Goal: Task Accomplishment & Management: Complete application form

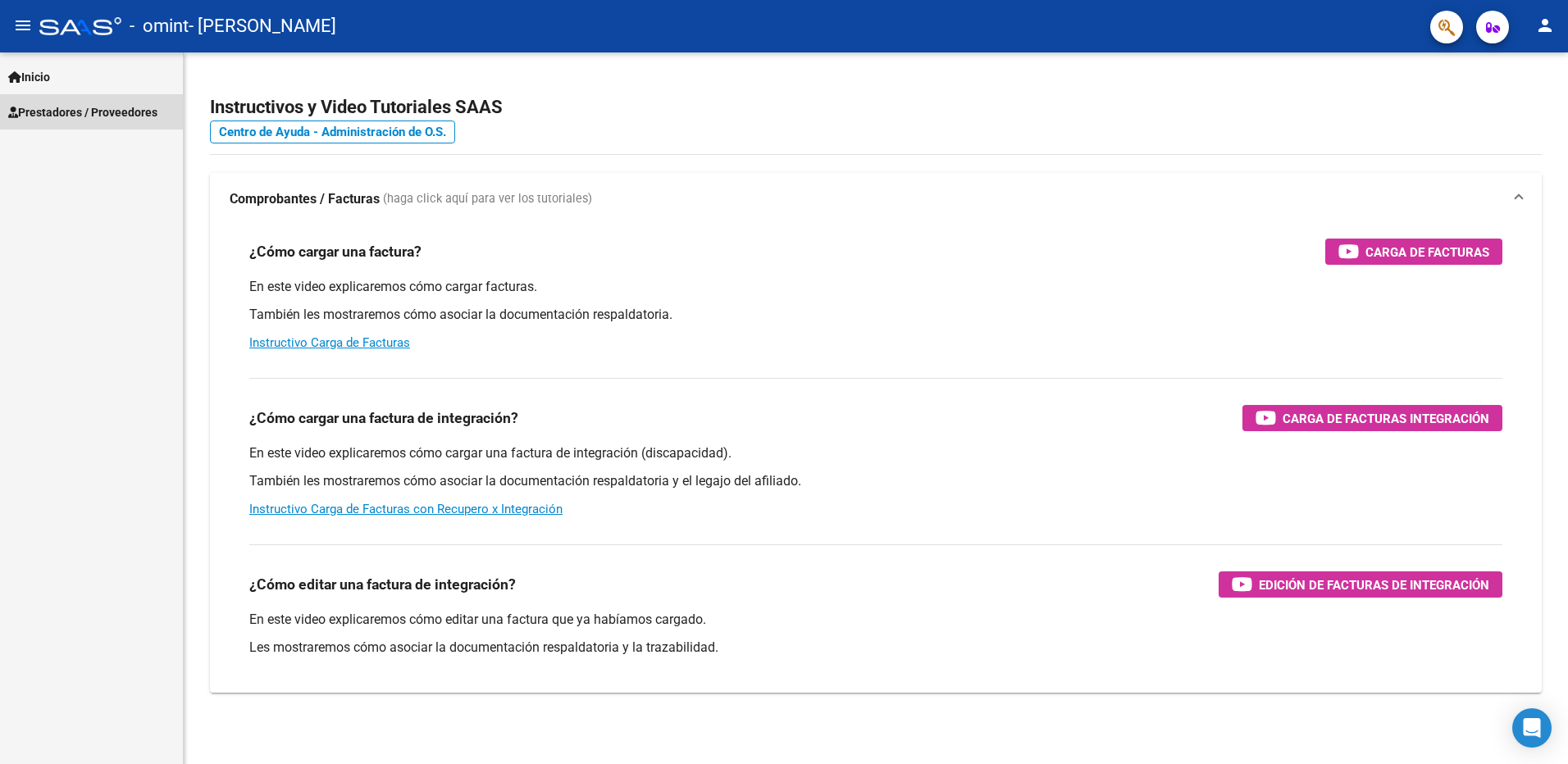
click at [134, 105] on span "Prestadores / Proveedores" at bounding box center [83, 113] width 150 height 18
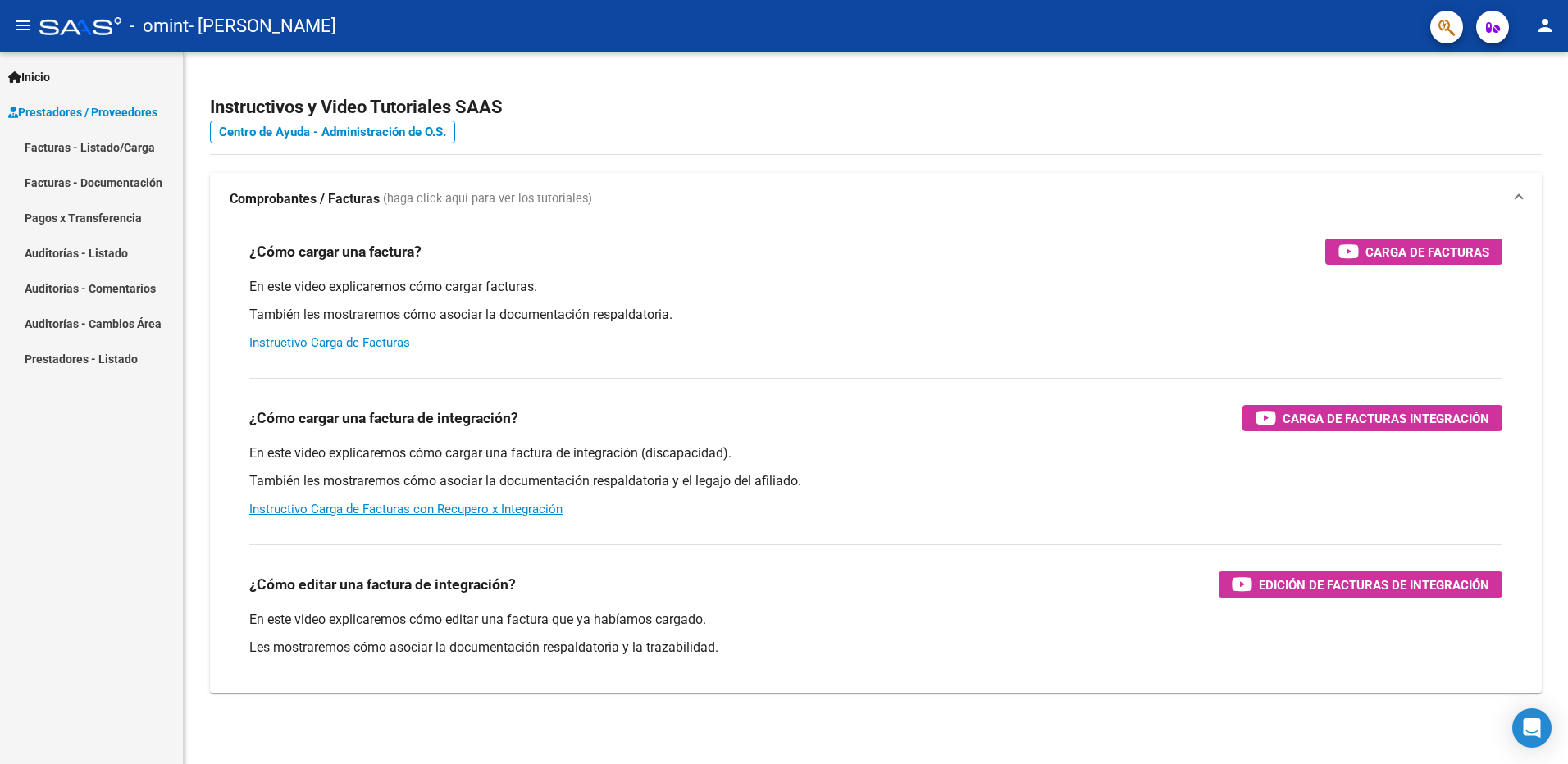
click at [138, 138] on link "Facturas - Listado/Carga" at bounding box center [91, 147] width 183 height 35
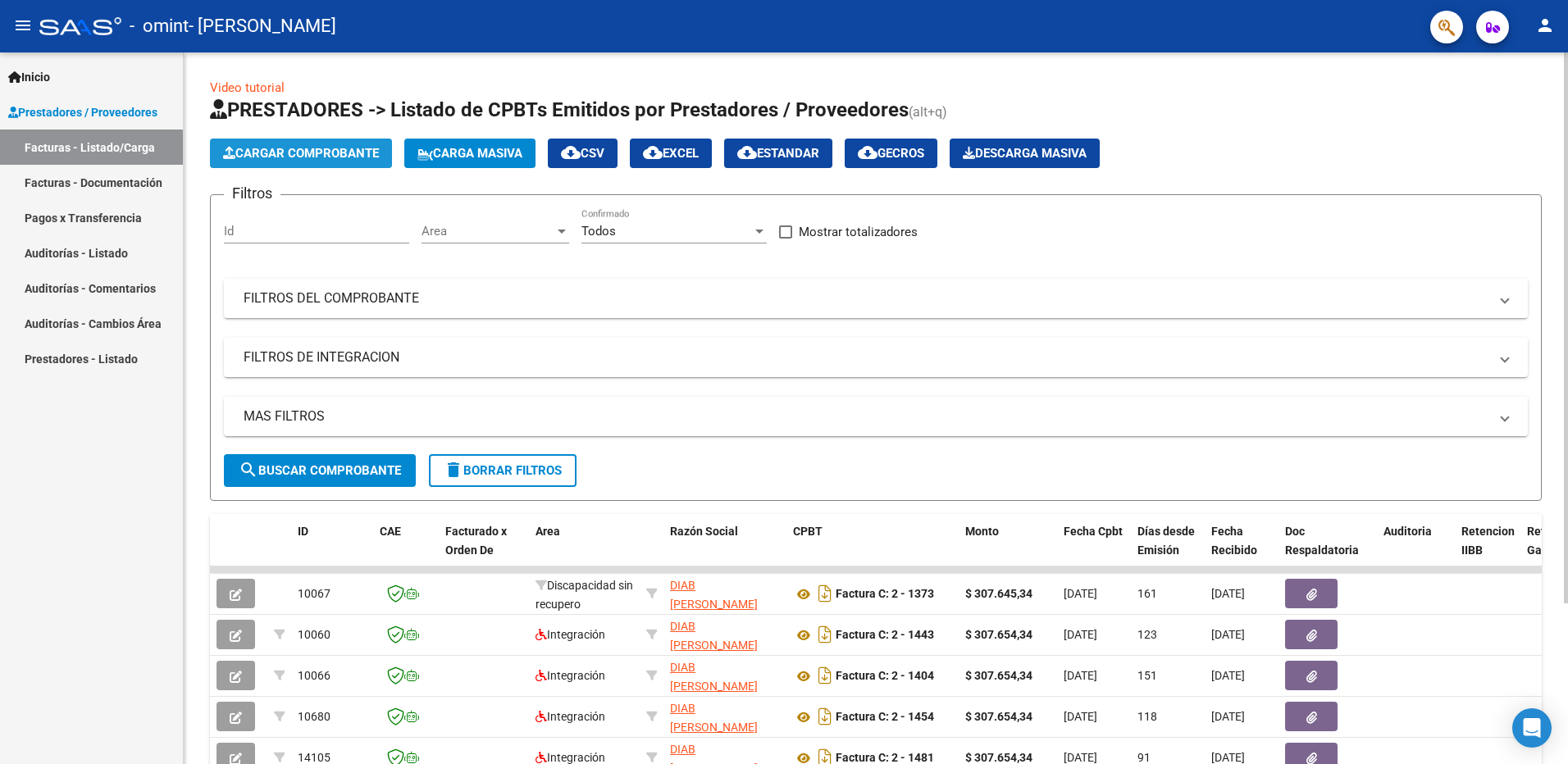
click at [329, 157] on span "Cargar Comprobante" at bounding box center [301, 153] width 156 height 15
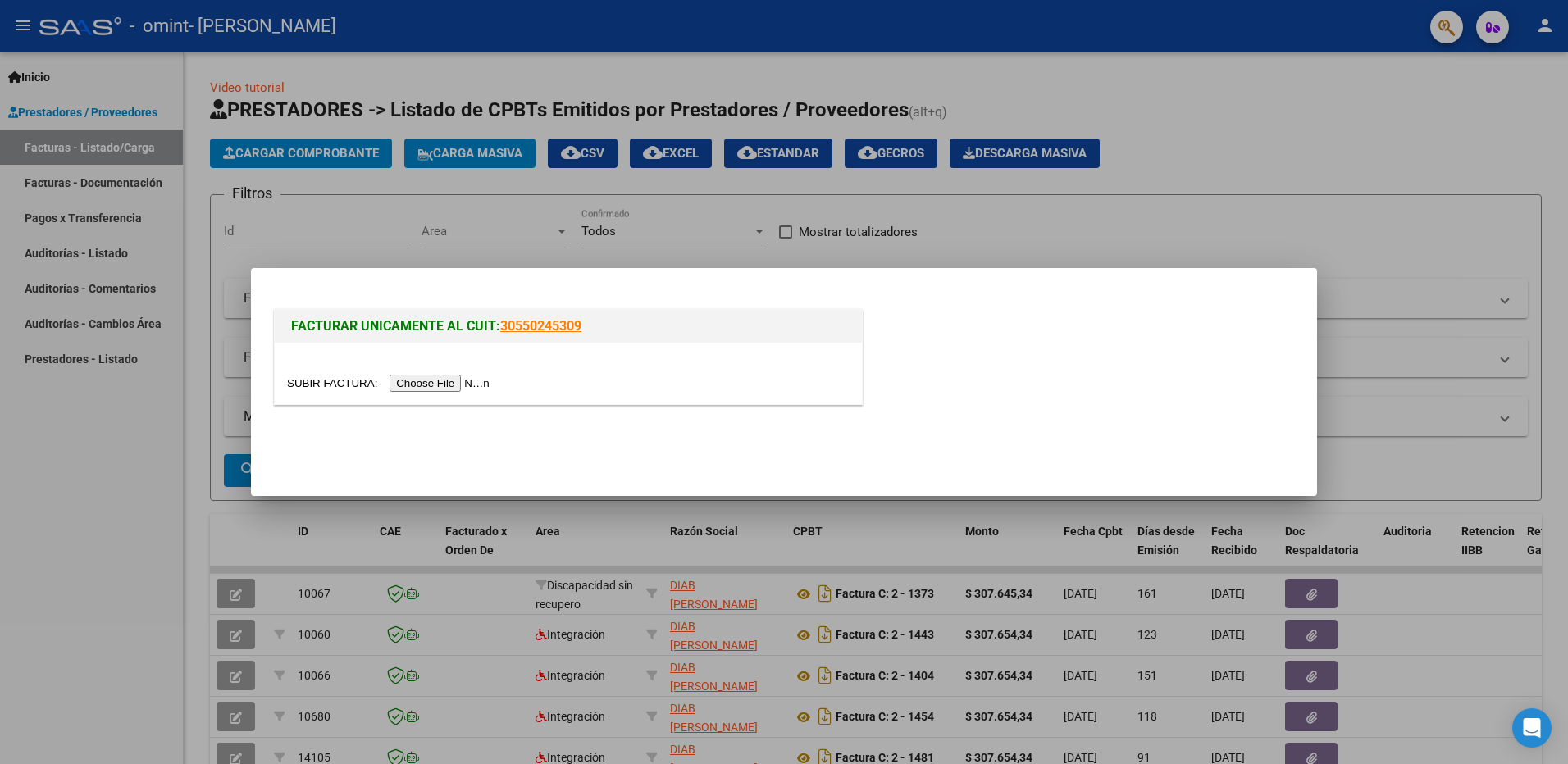
click at [439, 383] on input "file" at bounding box center [391, 383] width 208 height 17
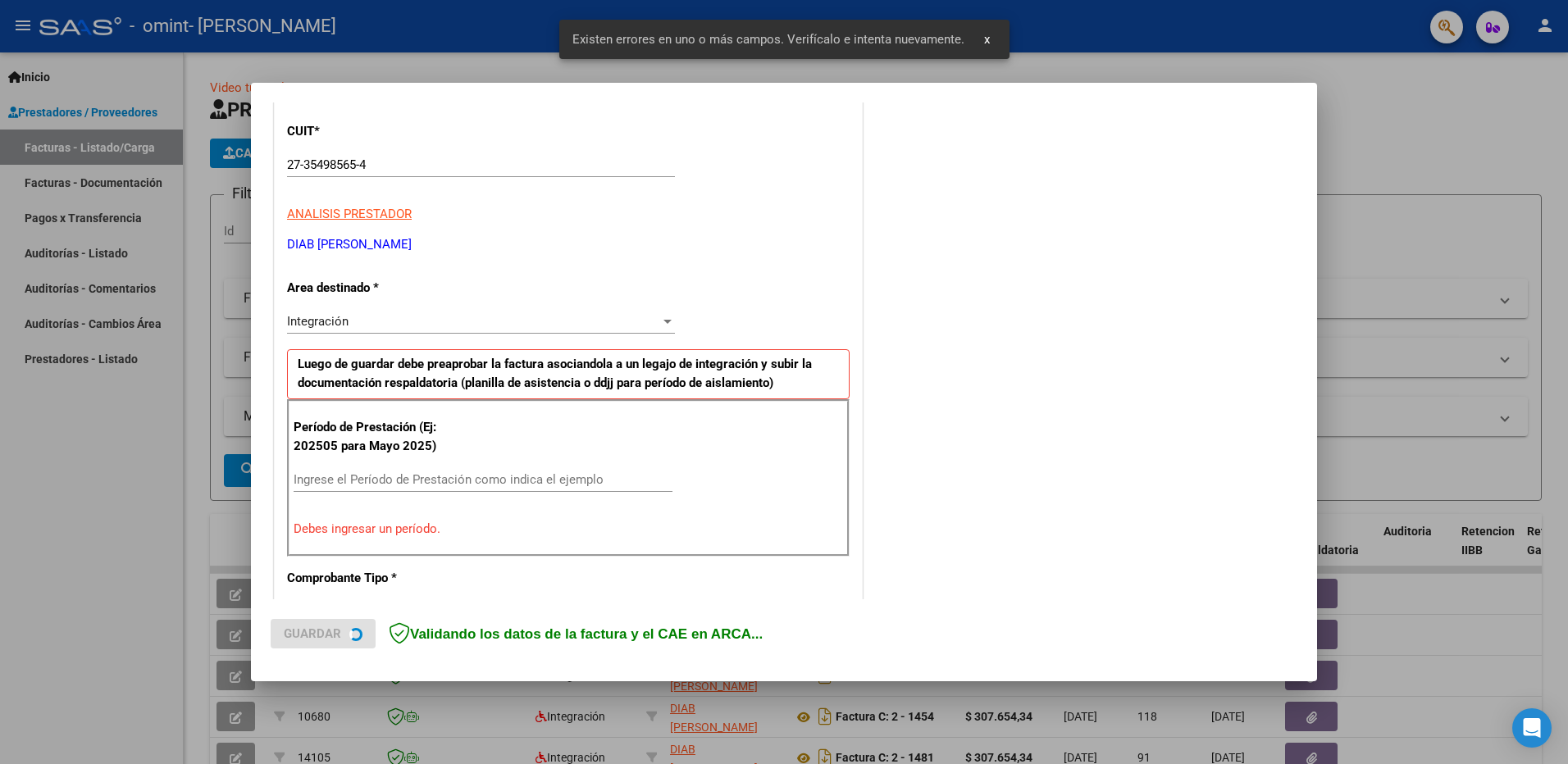
scroll to position [292, 0]
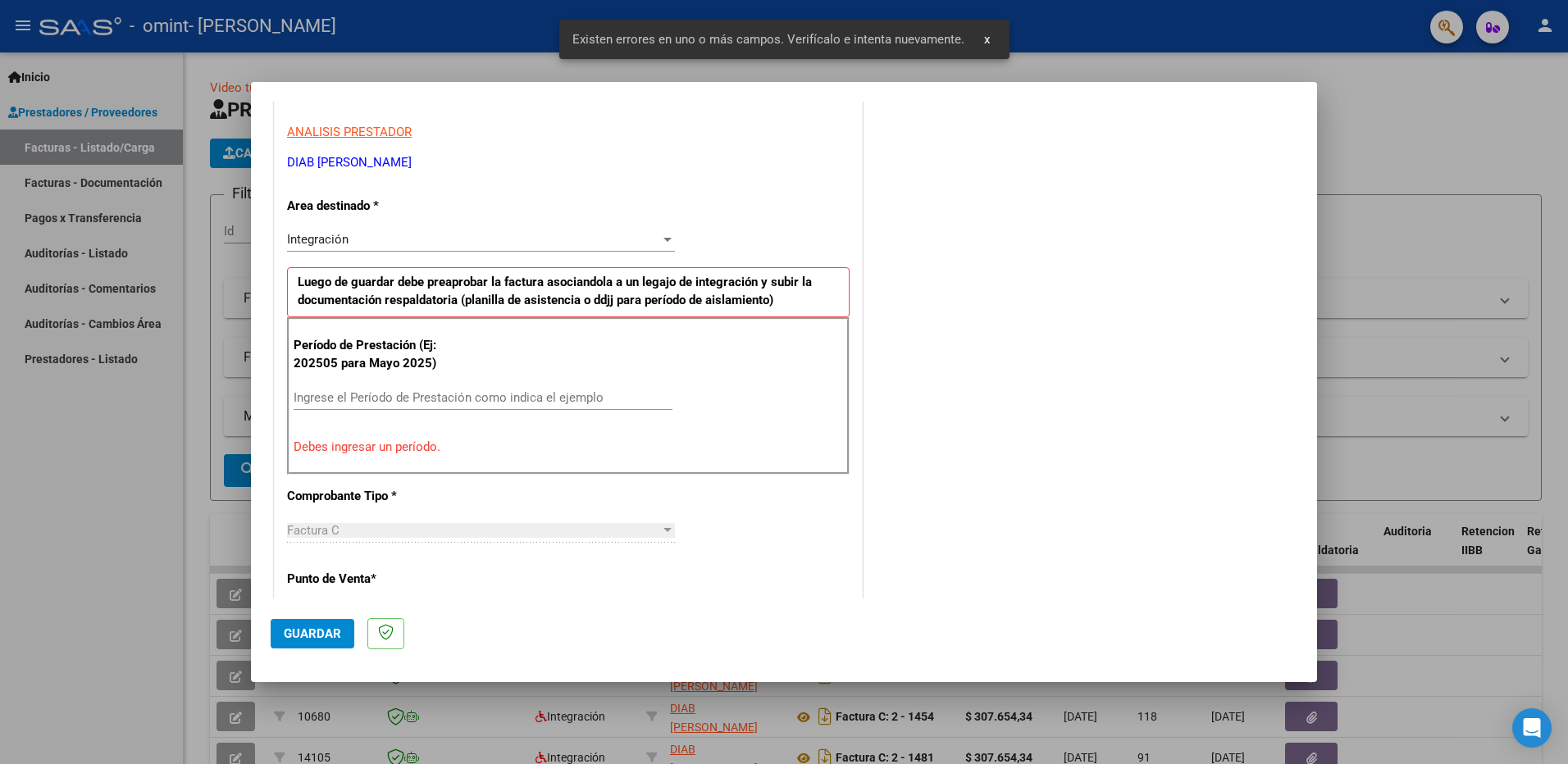
click at [389, 400] on input "Ingrese el Período de Prestación como indica el ejemplo" at bounding box center [483, 398] width 379 height 15
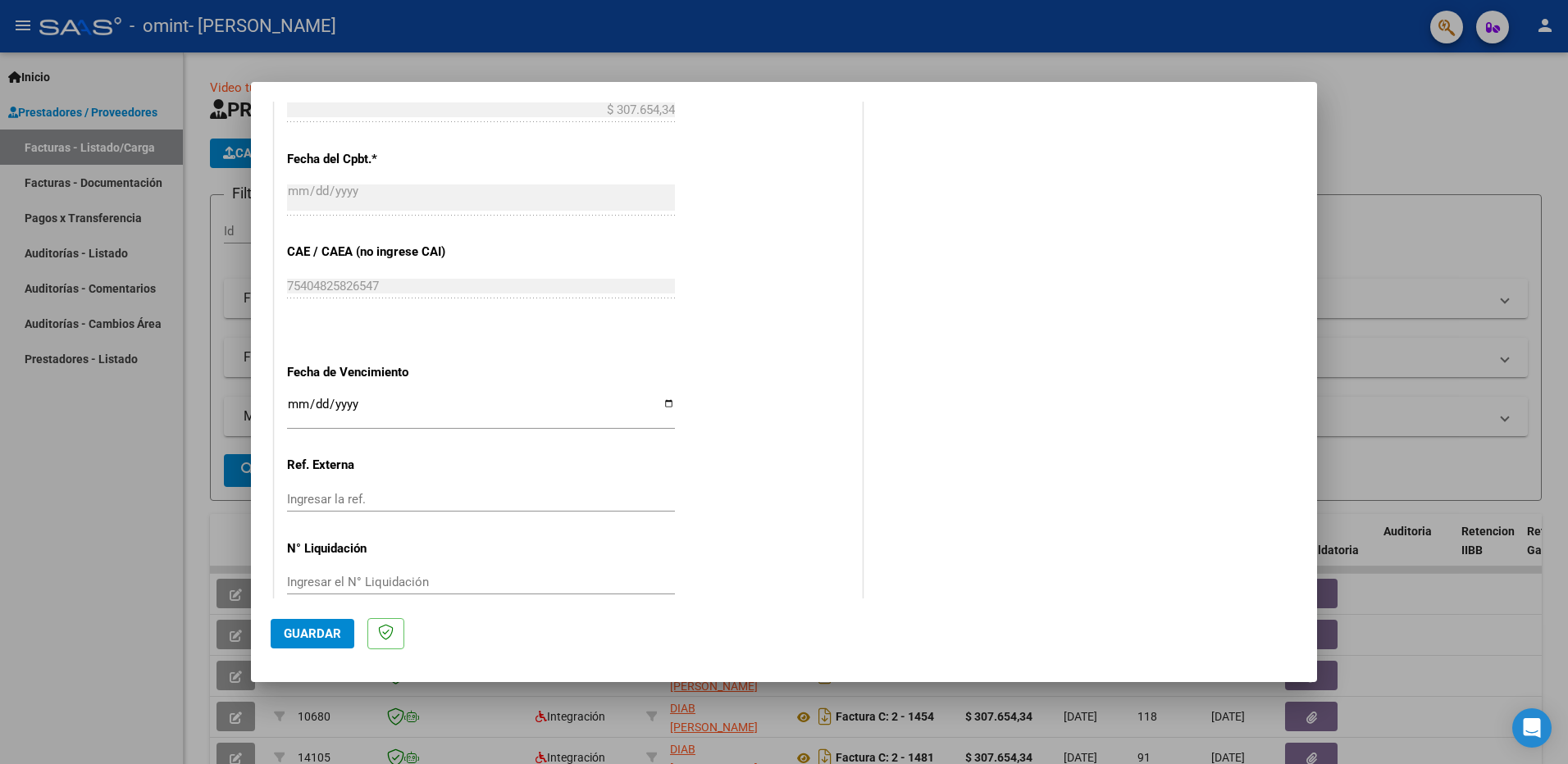
scroll to position [946, 0]
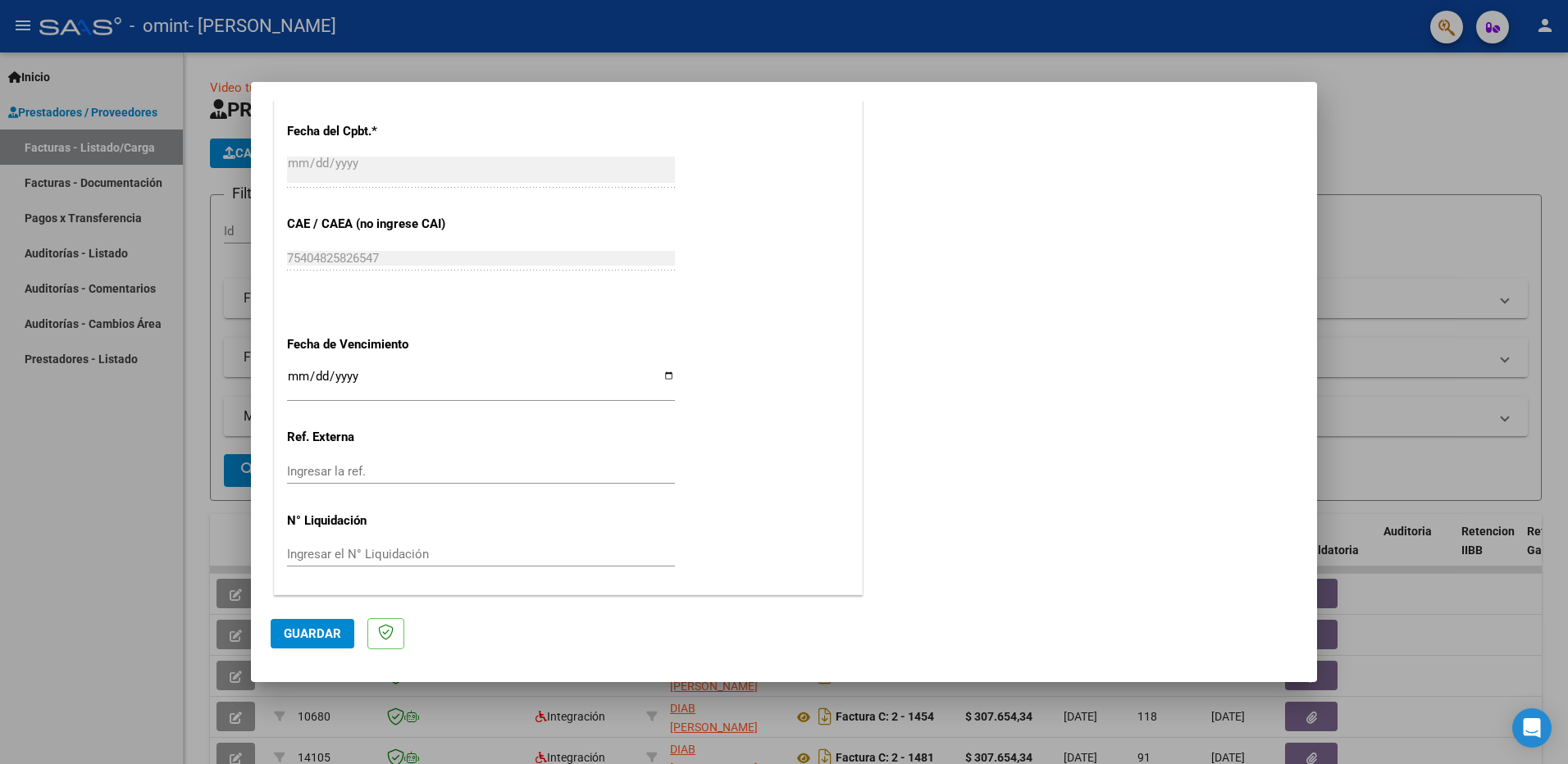
type input "202509"
click at [668, 378] on input "Ingresar la fecha" at bounding box center [481, 383] width 388 height 27
type input "[DATE]"
click at [295, 629] on span "Guardar" at bounding box center [312, 634] width 58 height 15
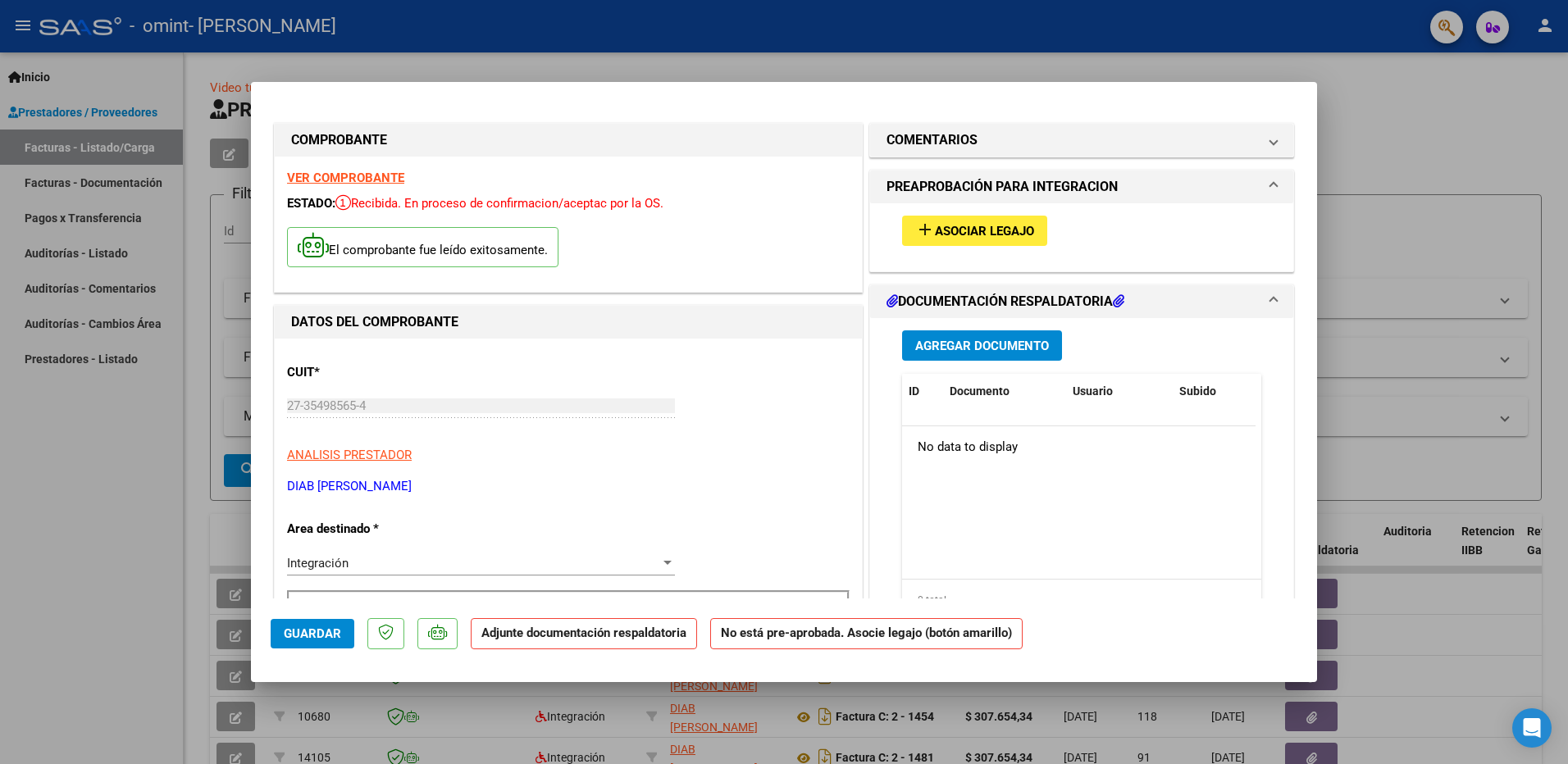
click at [1032, 231] on button "add Asociar Legajo" at bounding box center [975, 230] width 145 height 30
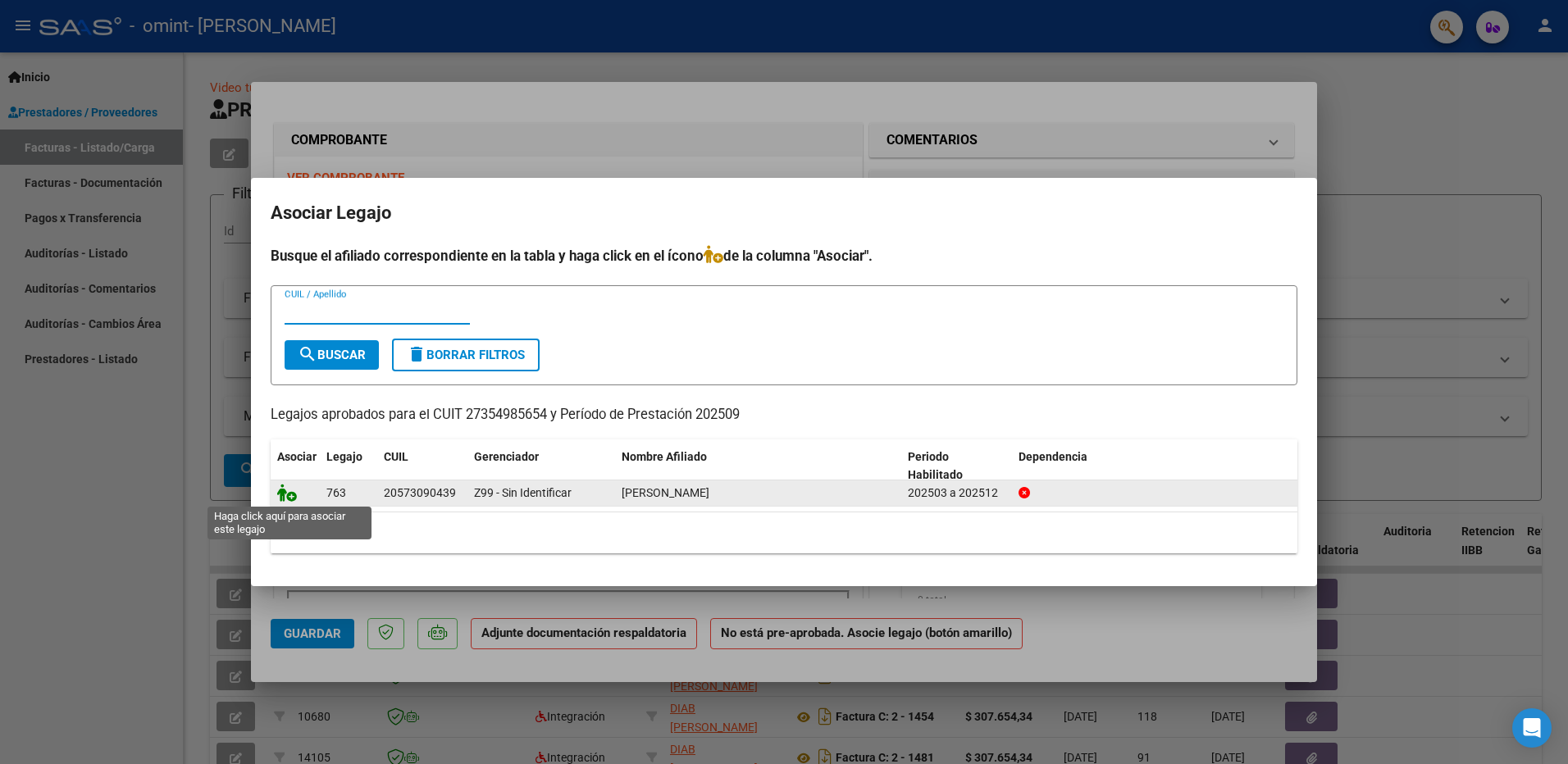
click at [286, 499] on icon at bounding box center [287, 493] width 19 height 18
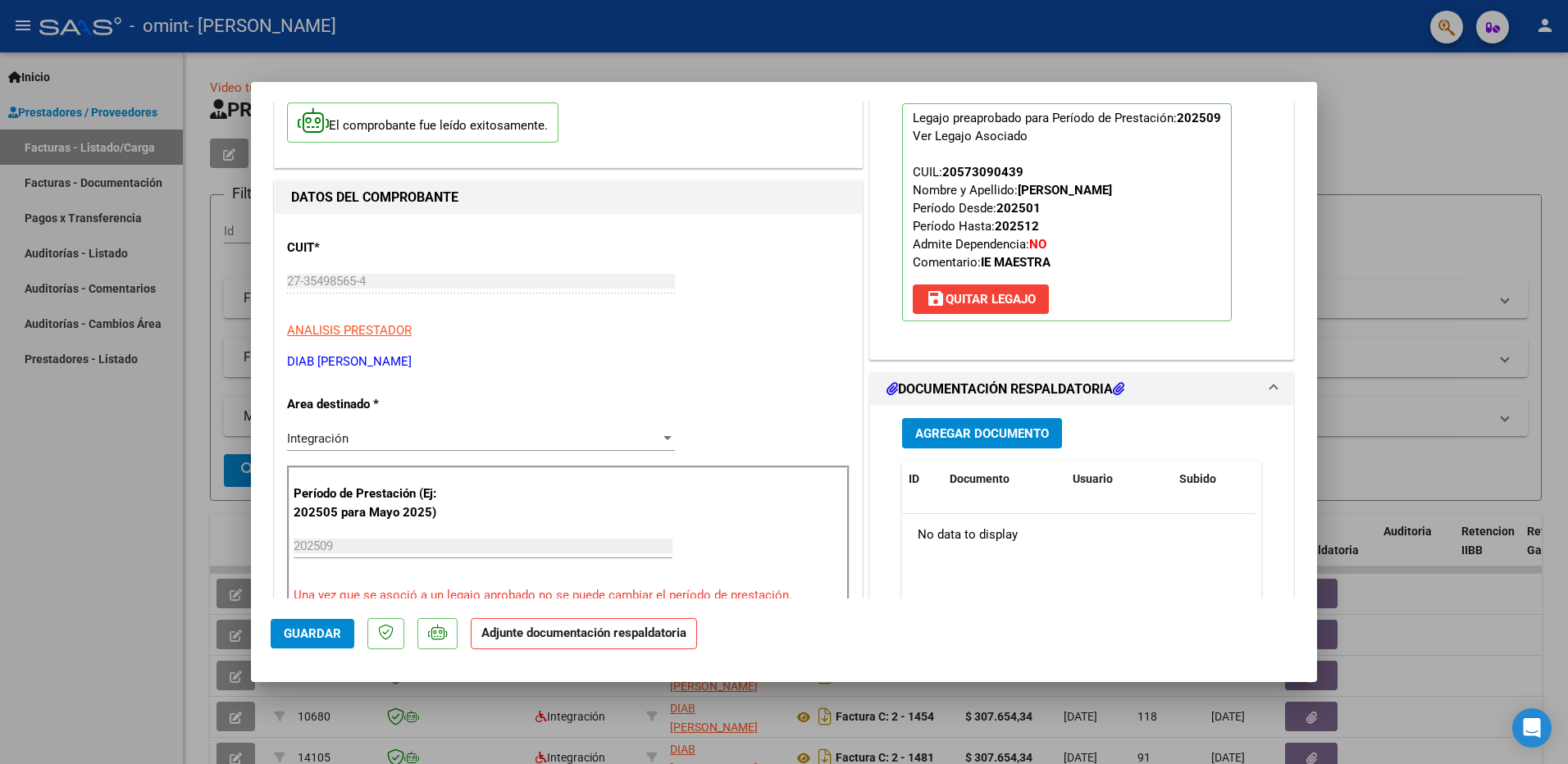
scroll to position [328, 0]
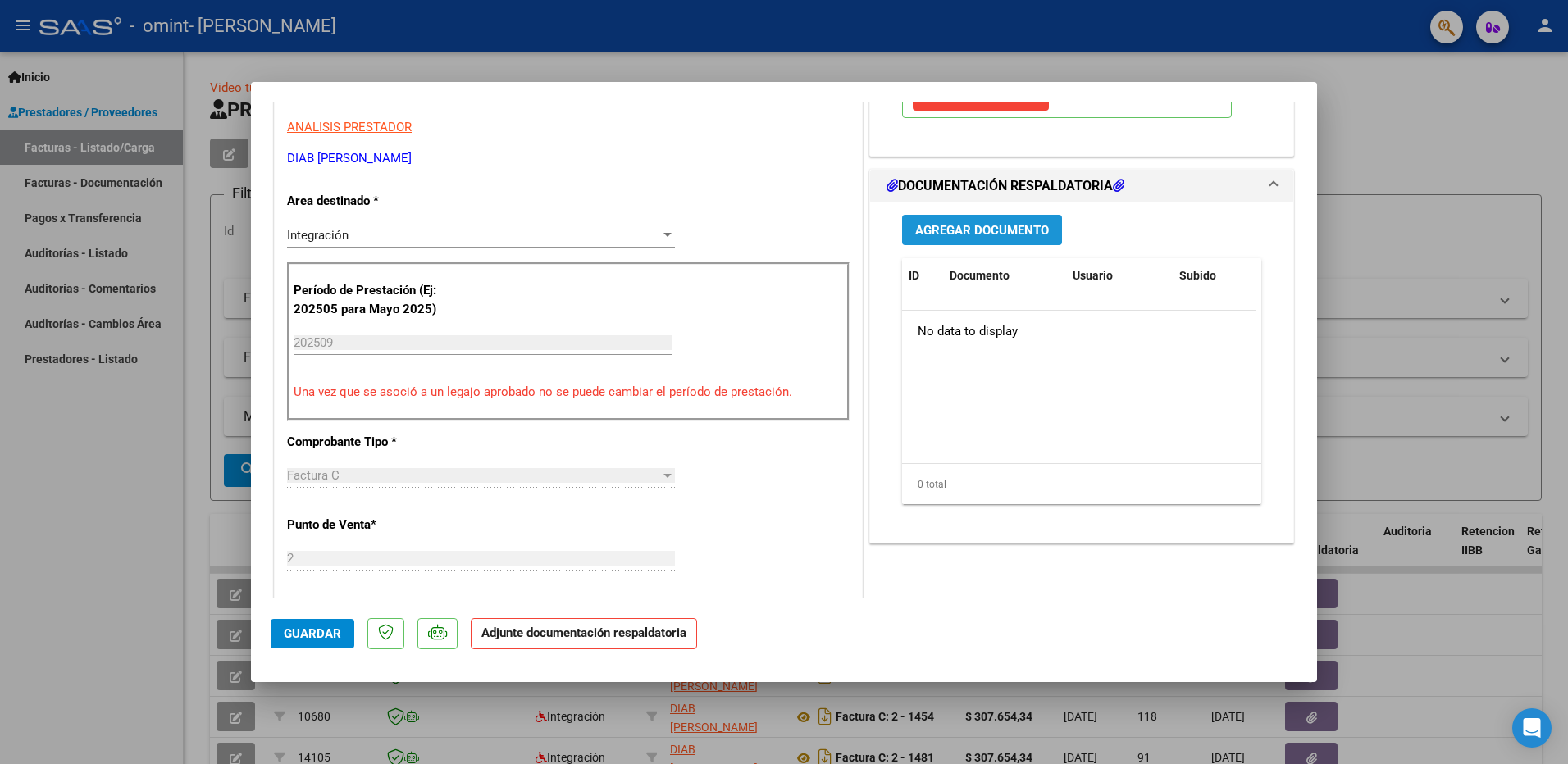
click at [964, 231] on span "Agregar Documento" at bounding box center [983, 230] width 134 height 15
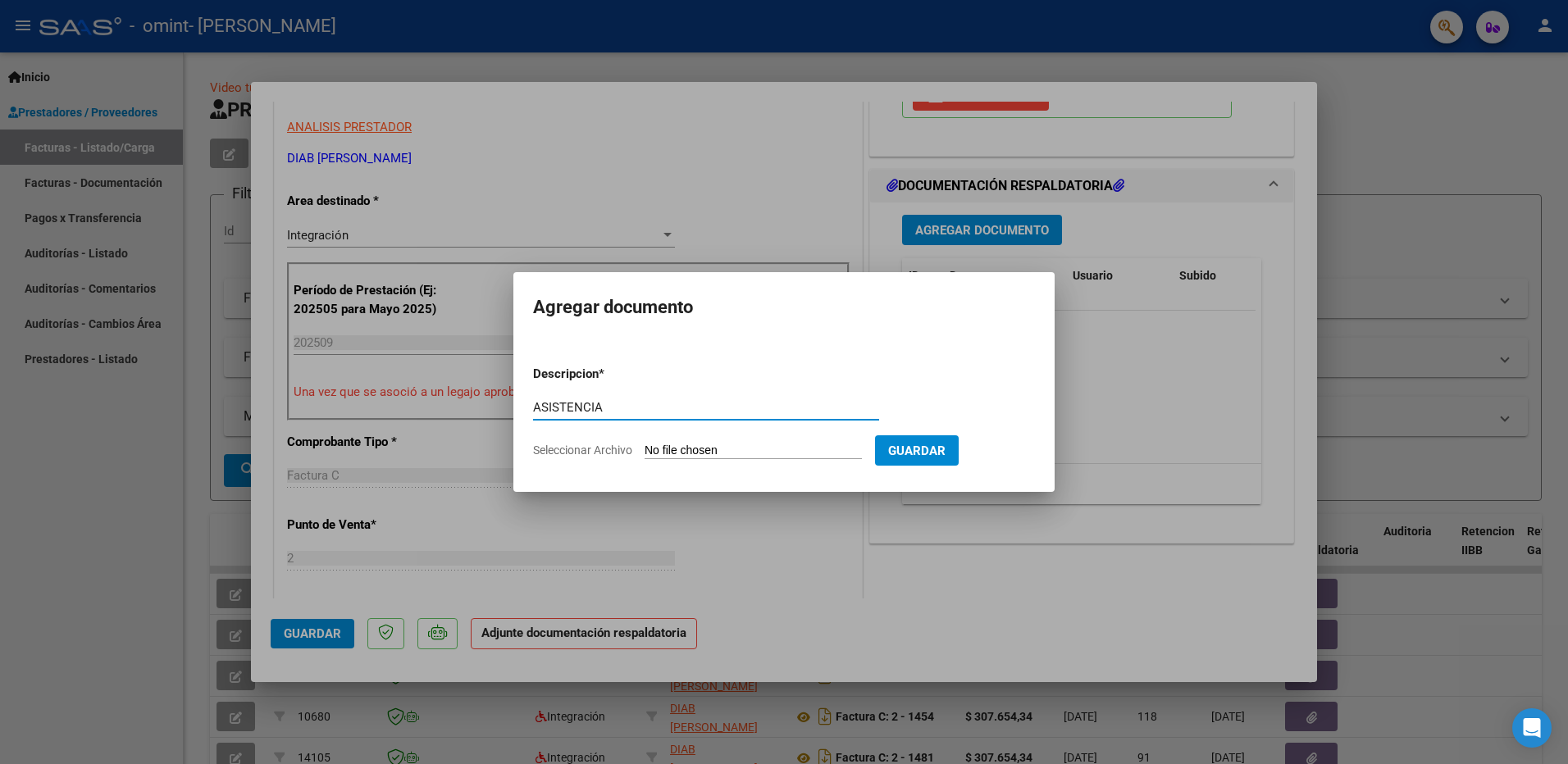
type input "ASISTENCIA"
click at [680, 450] on input "Seleccionar Archivo" at bounding box center [753, 451] width 218 height 16
type input "C:\fakepath\ASISTENCIA-SEPT-POZZO.pdf"
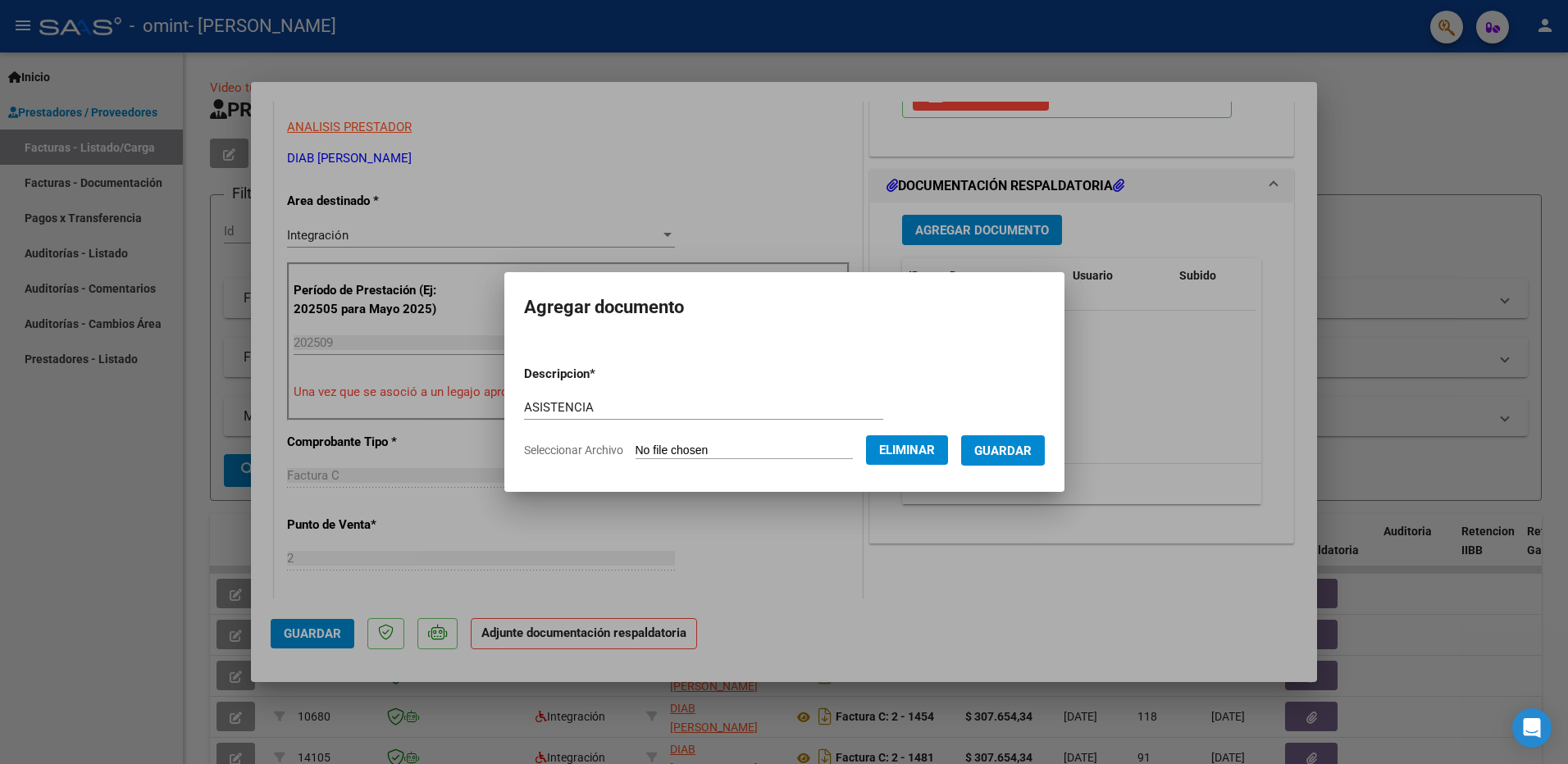
click at [978, 449] on span "Guardar" at bounding box center [1003, 451] width 58 height 15
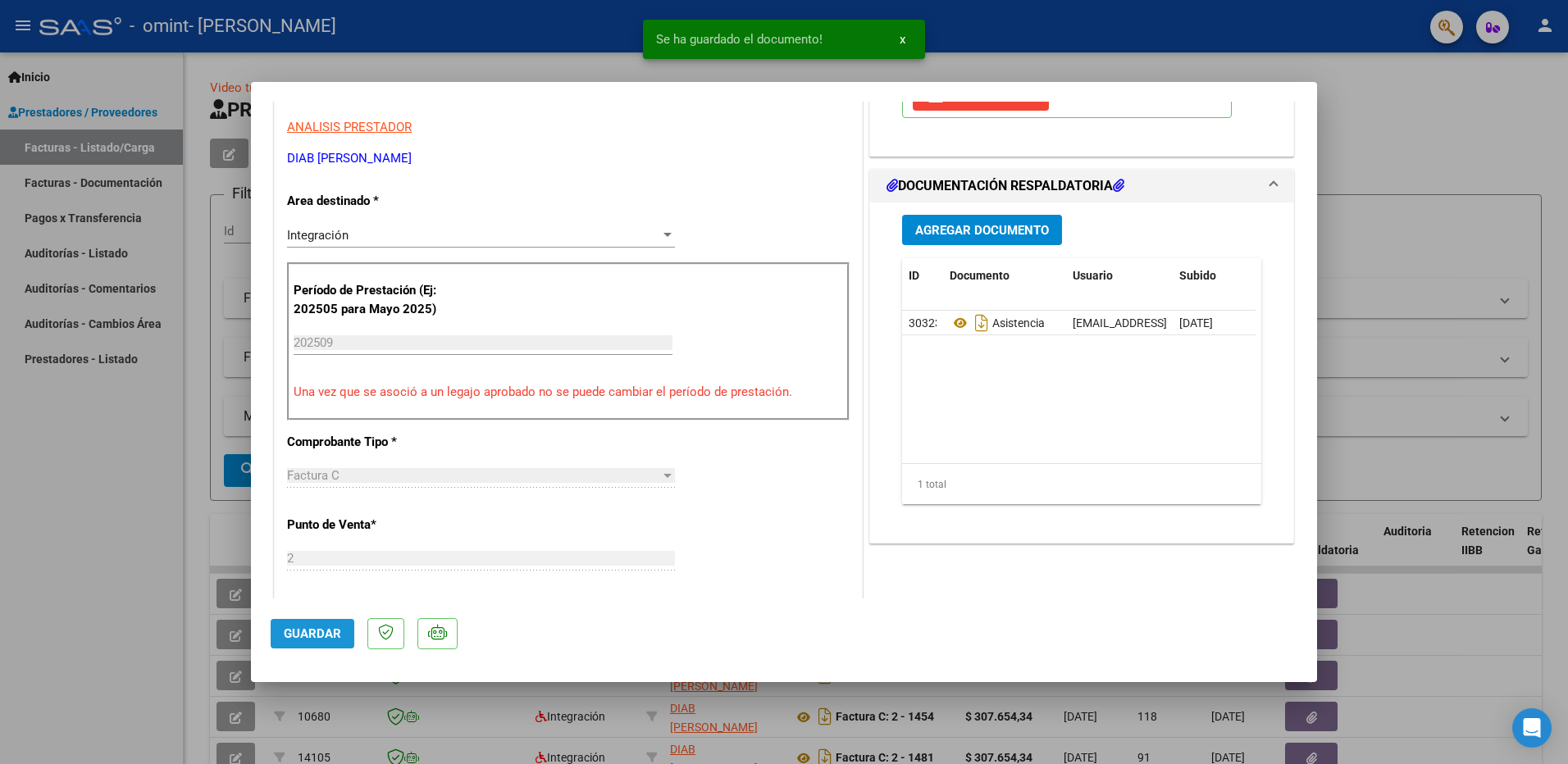
click at [324, 628] on span "Guardar" at bounding box center [312, 634] width 58 height 15
click at [0, 469] on html "menu - omint - DIAB [PERSON_NAME] person Inicio Instructivos Contacto OS Presta…" at bounding box center [784, 382] width 1568 height 764
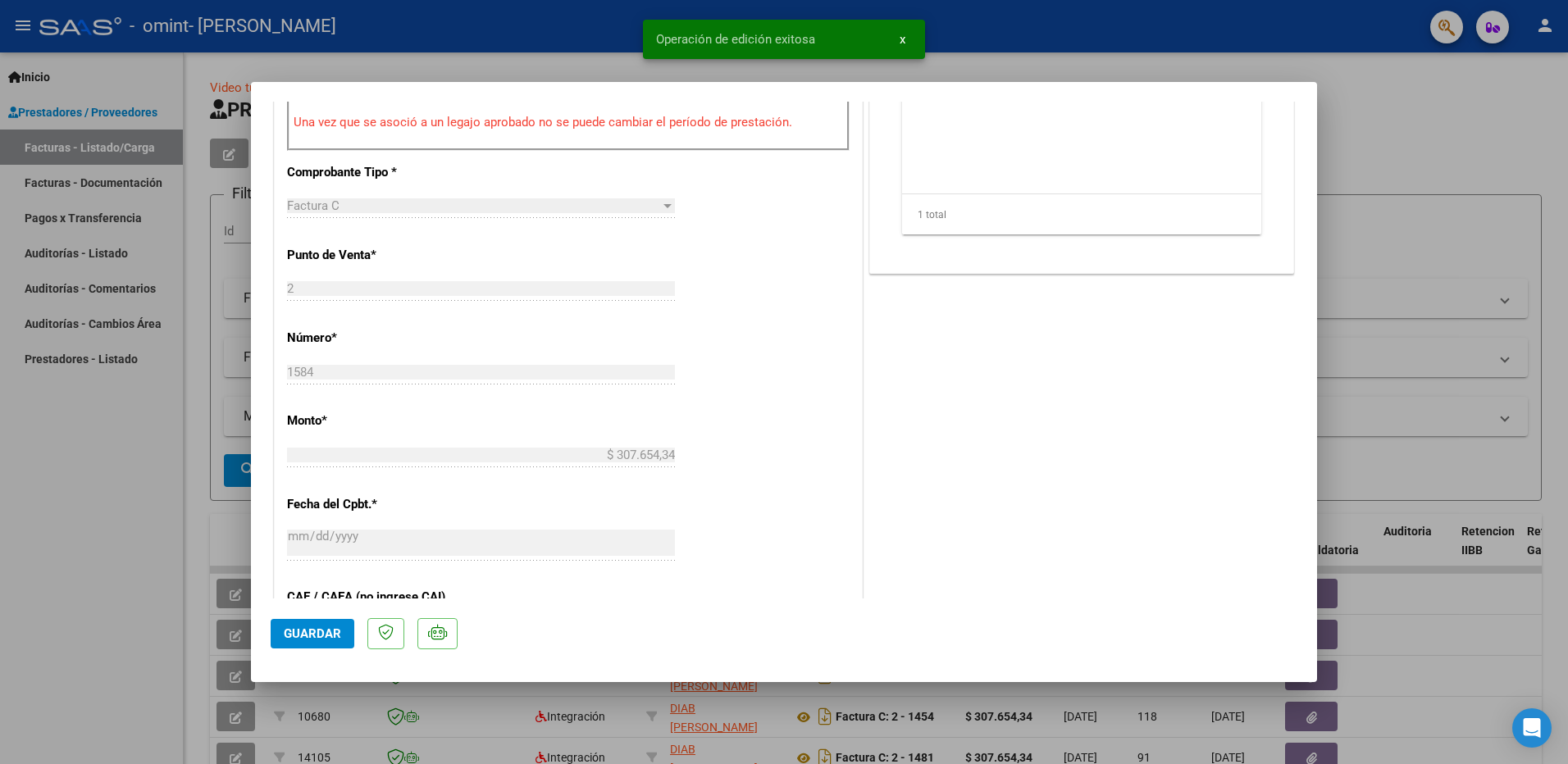
scroll to position [656, 0]
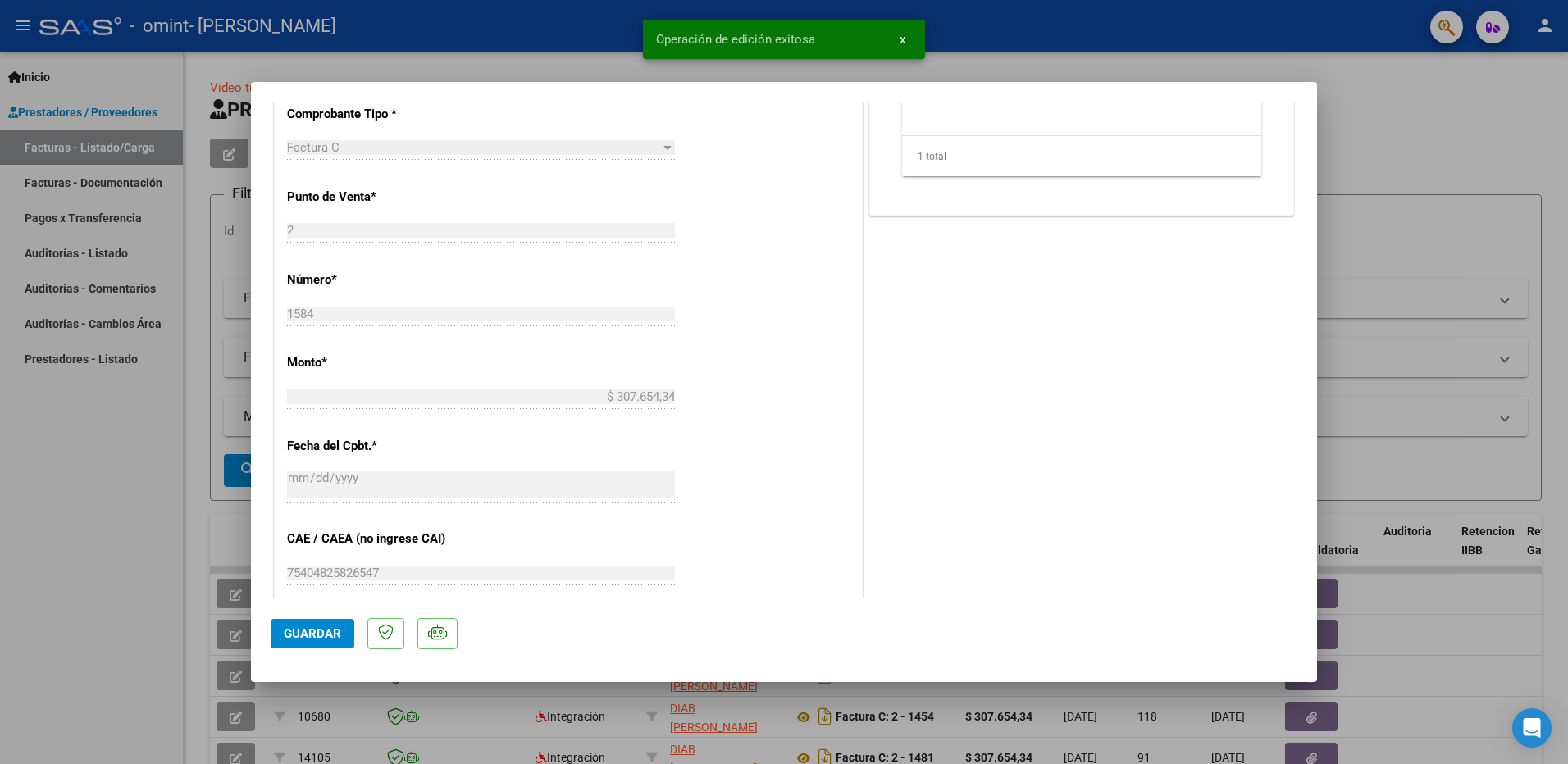
click at [906, 39] on button "x" at bounding box center [902, 39] width 32 height 29
click at [1416, 119] on div at bounding box center [784, 382] width 1568 height 764
type input "$ 0,00"
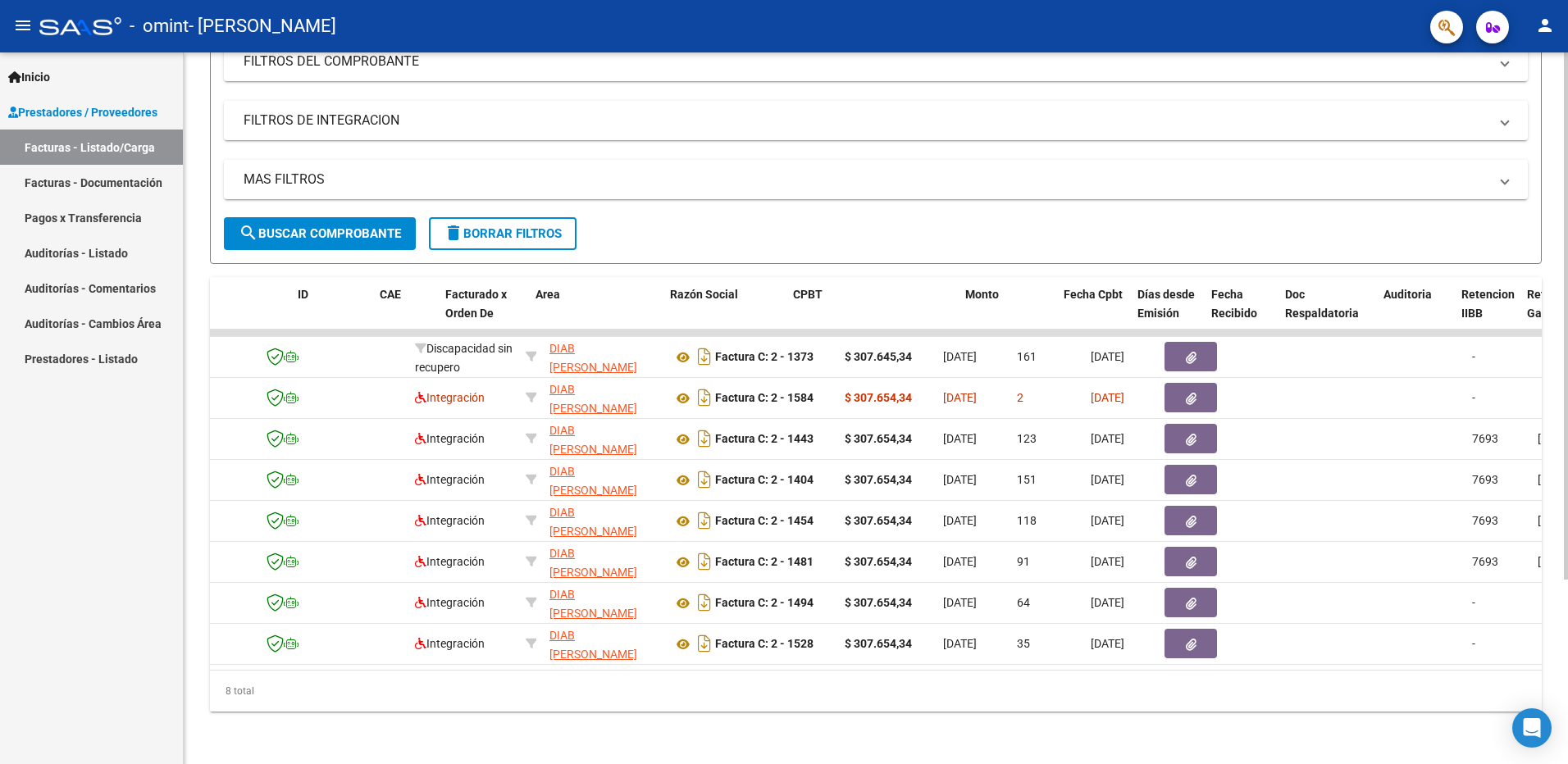
scroll to position [0, 0]
